Goal: Check status: Check status

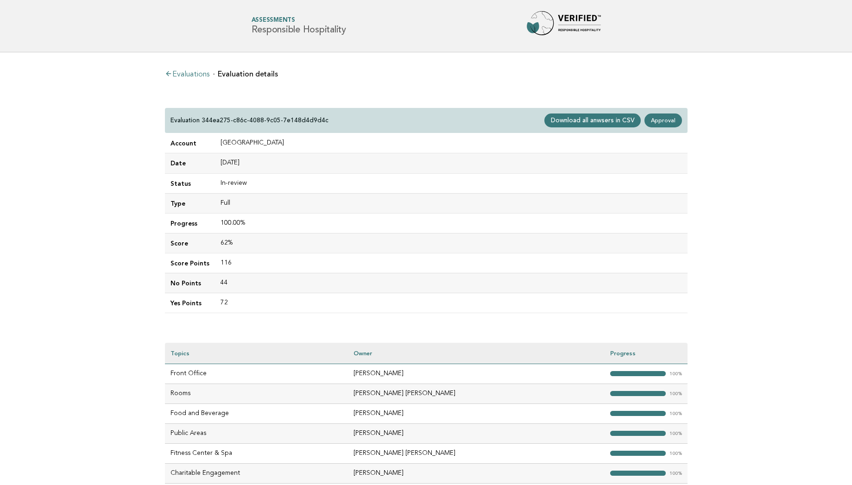
scroll to position [78, 0]
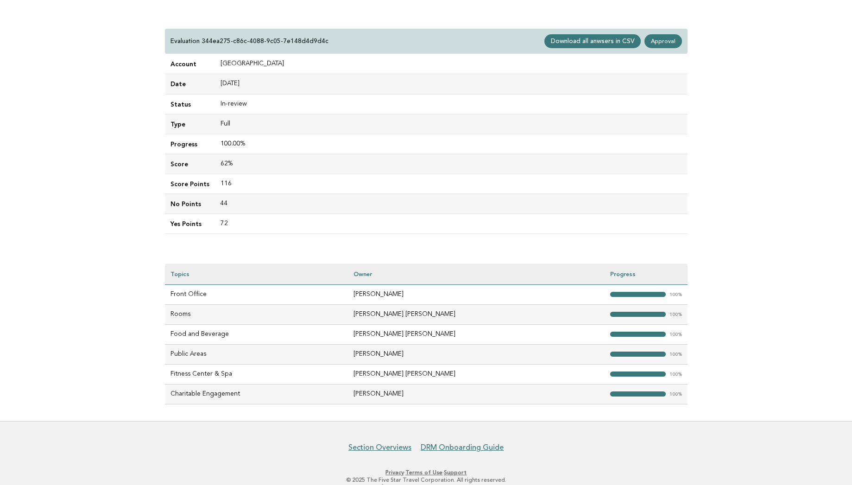
click at [21, 57] on main "Evaluations Evaluation details Evaluation 344ea275-c86c-4088-9c05-7e148d4d9d4c …" at bounding box center [426, 197] width 852 height 448
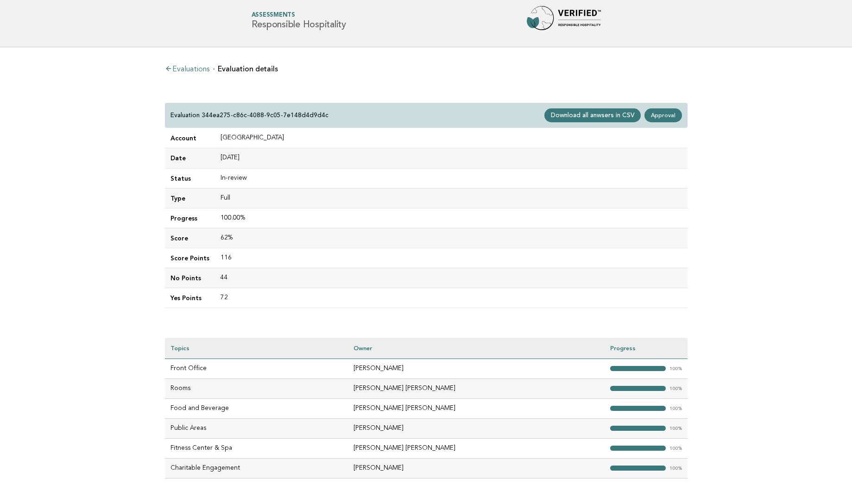
scroll to position [0, 0]
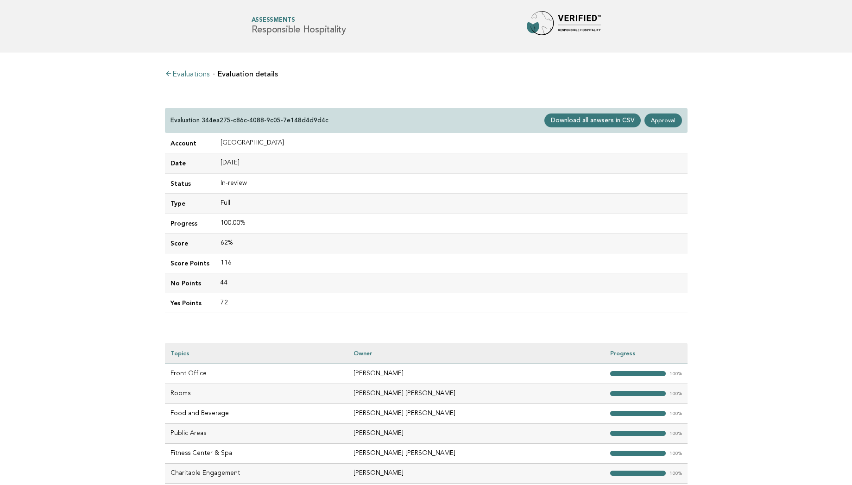
click at [188, 74] on link "Evaluations" at bounding box center [187, 74] width 44 height 7
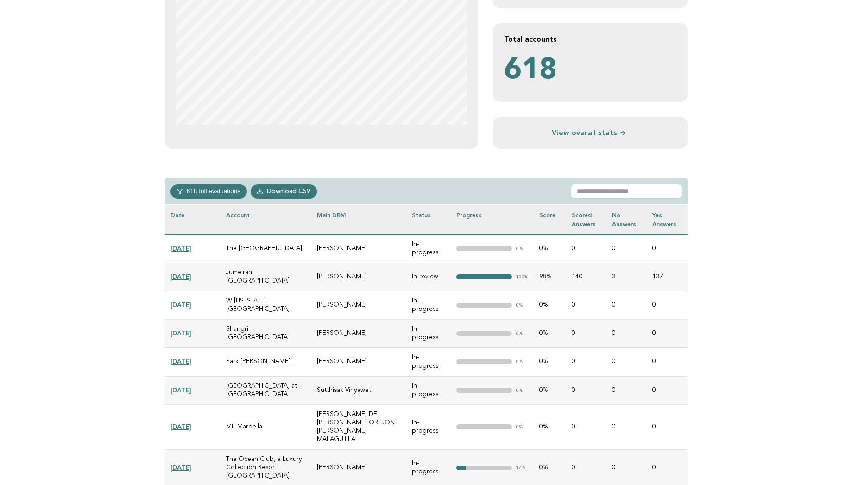
scroll to position [279, 0]
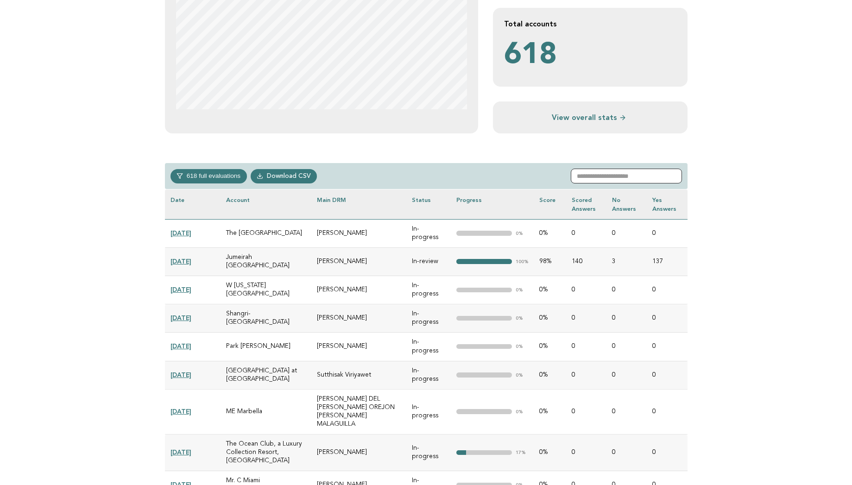
click at [614, 173] on input "text" at bounding box center [626, 176] width 111 height 15
type input "*"
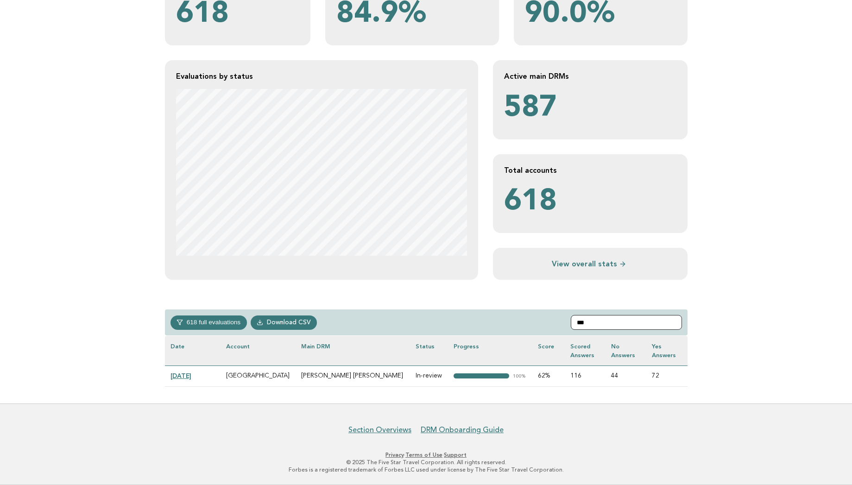
scroll to position [133, 0]
type input "***"
